Goal: Browse casually

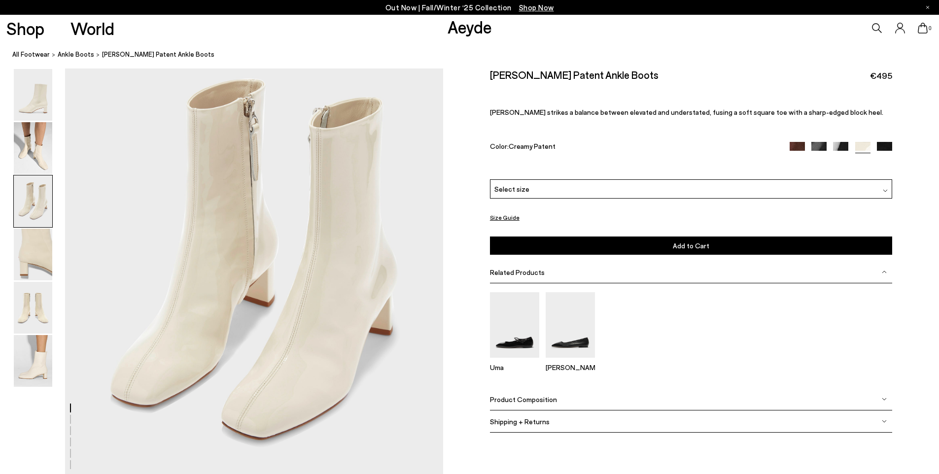
scroll to position [1066, 0]
click at [52, 255] on img at bounding box center [33, 255] width 38 height 52
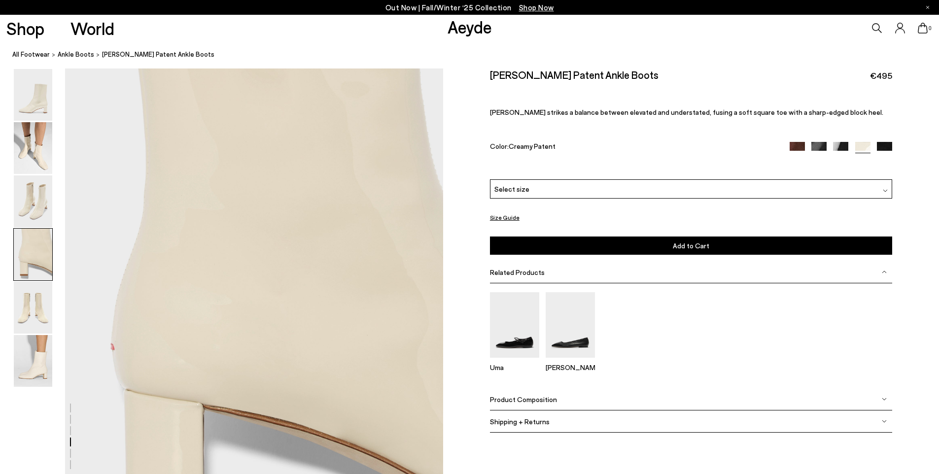
scroll to position [1516, 0]
click at [40, 297] on img at bounding box center [33, 308] width 38 height 52
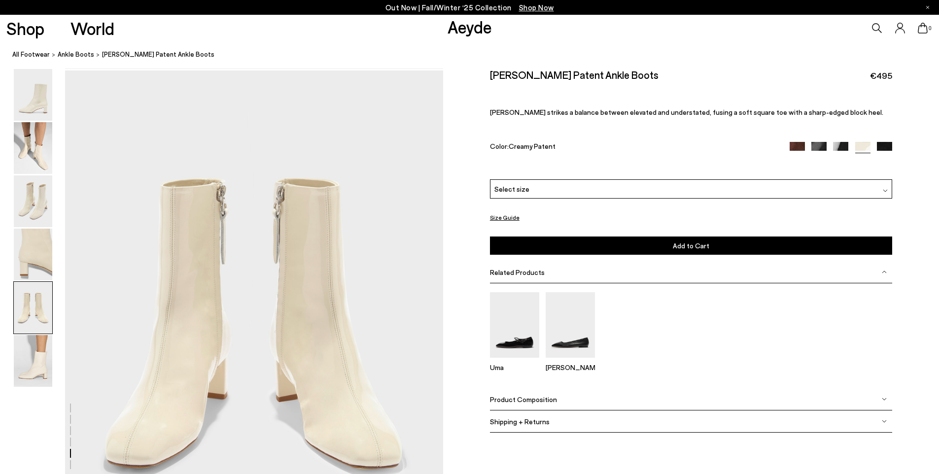
scroll to position [2021, 0]
click at [37, 332] on img at bounding box center [33, 308] width 38 height 52
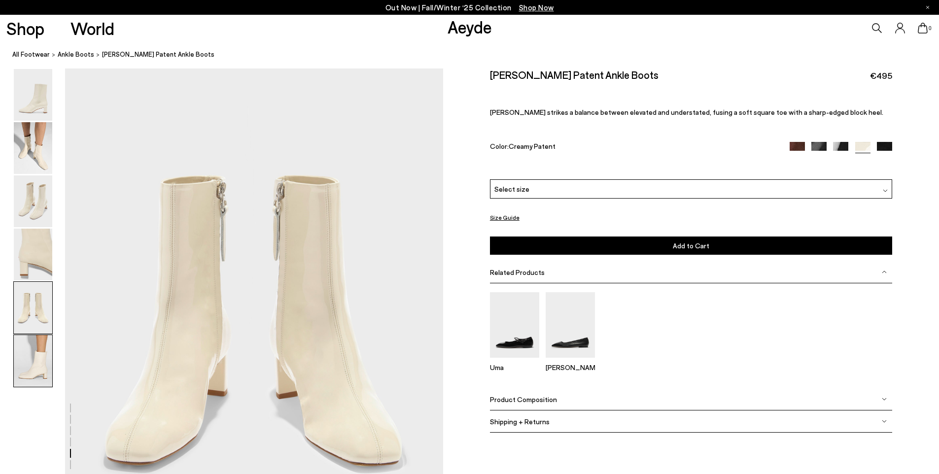
click at [40, 341] on img at bounding box center [33, 361] width 38 height 52
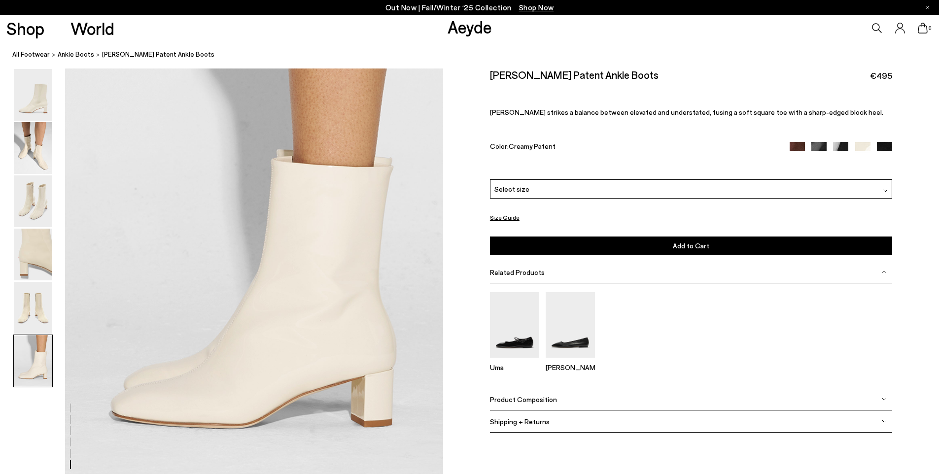
scroll to position [2594, 0]
click at [41, 86] on img at bounding box center [33, 95] width 38 height 52
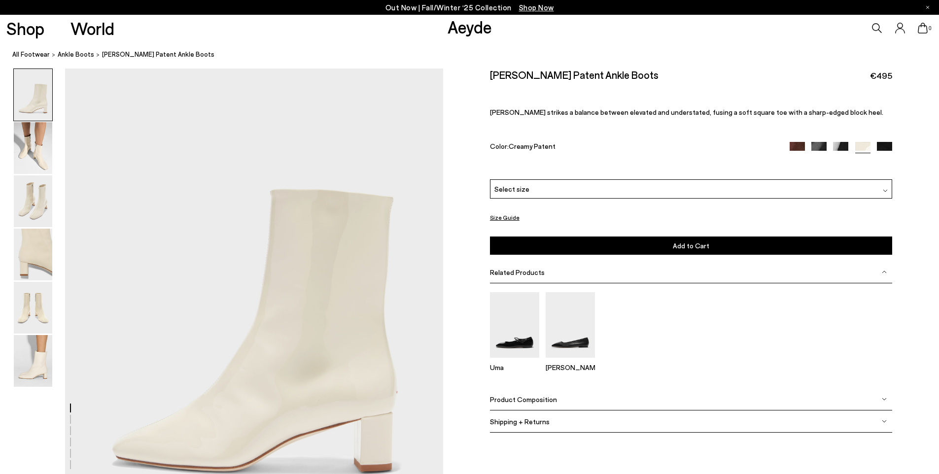
scroll to position [0, 0]
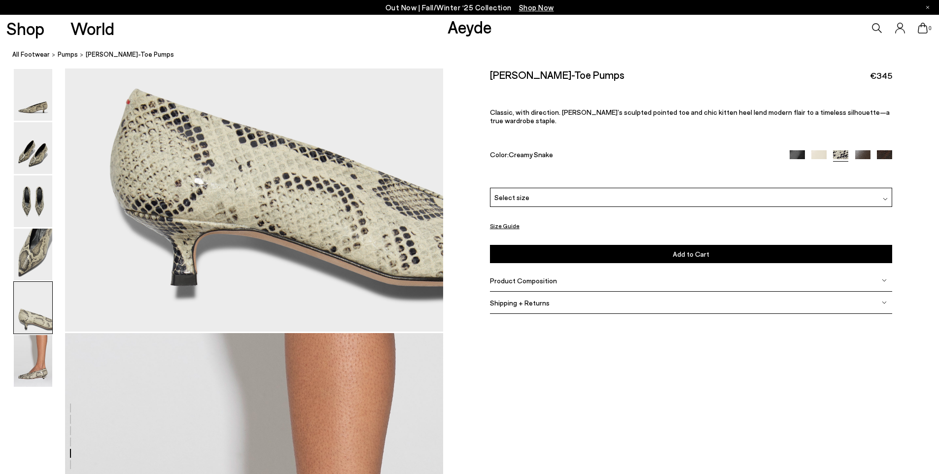
scroll to position [2261, 0]
